Goal: Information Seeking & Learning: Understand process/instructions

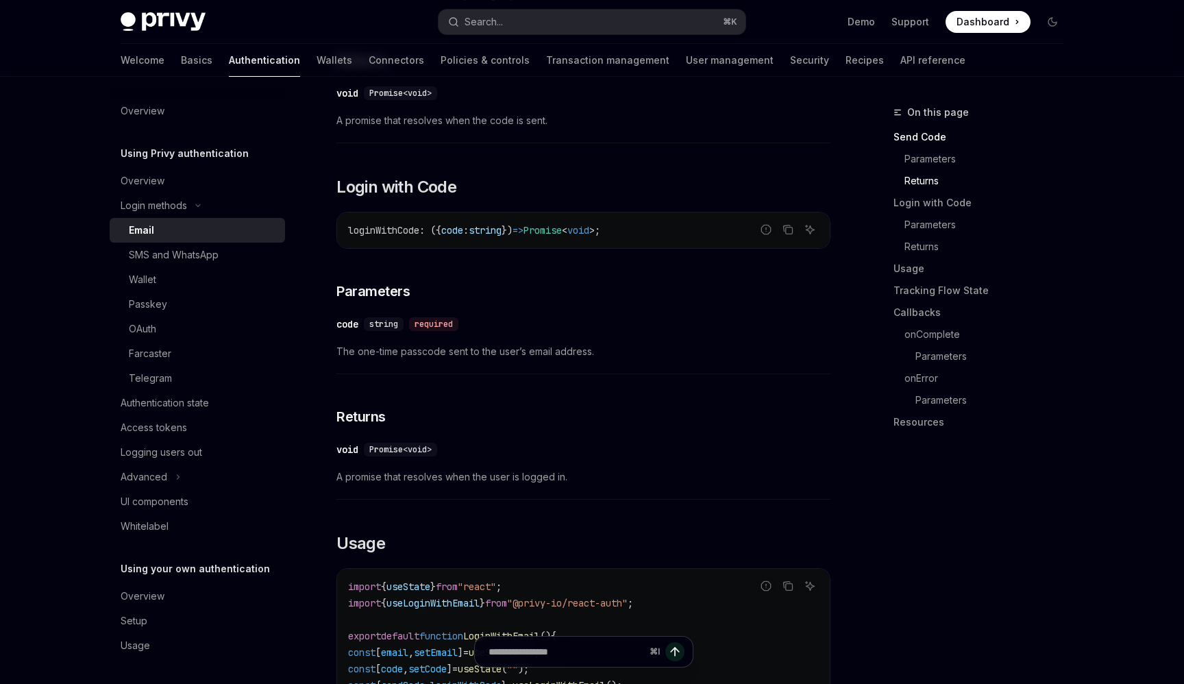
scroll to position [778, 0]
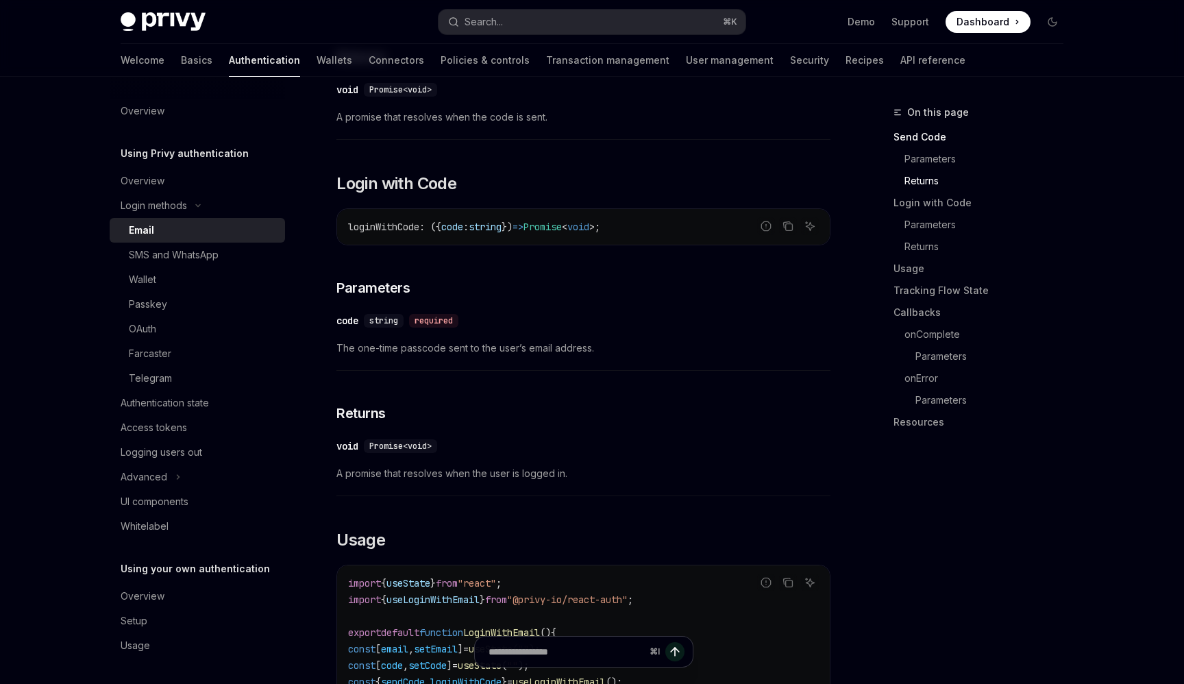
click at [156, 13] on img at bounding box center [163, 21] width 85 height 19
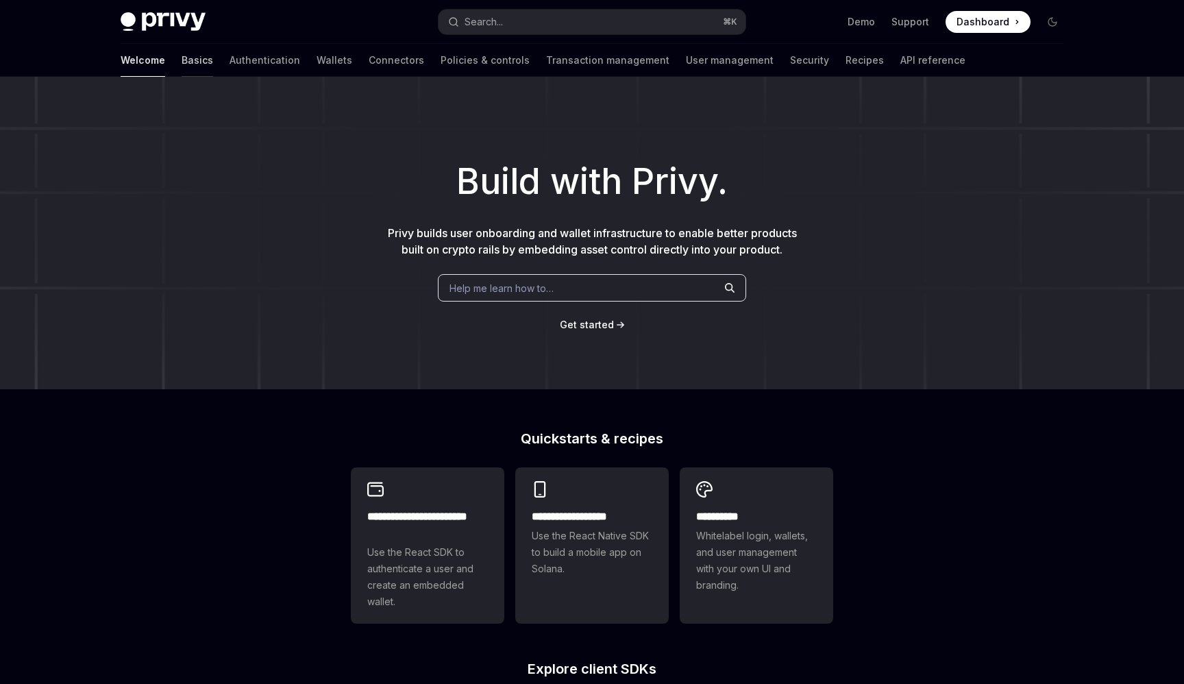
click at [182, 56] on link "Basics" at bounding box center [198, 60] width 32 height 33
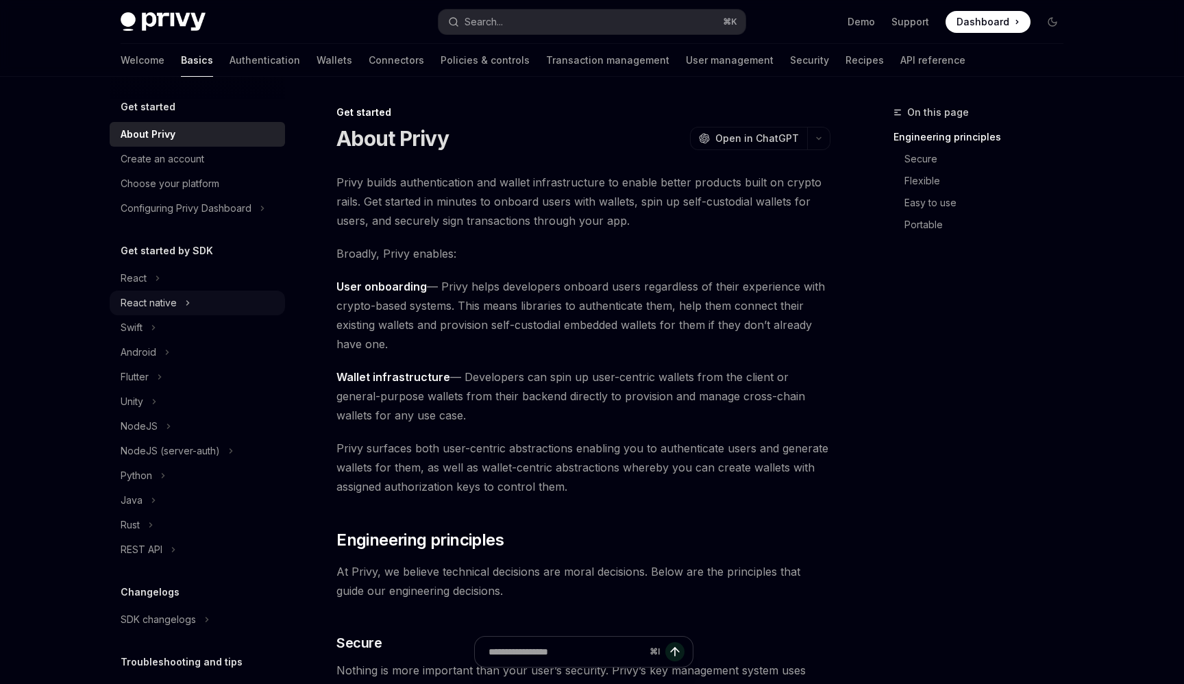
click at [182, 302] on button "React native" at bounding box center [197, 303] width 175 height 25
type textarea "*"
